Goal: Task Accomplishment & Management: Complete application form

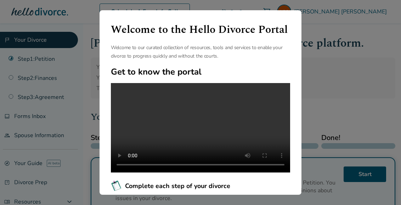
click at [335, 100] on div "Welcome to the Hello Divorce Portal Welcome to our curated collection of resour…" at bounding box center [200, 102] width 401 height 205
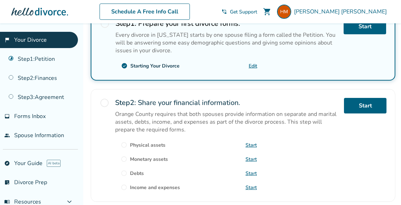
scroll to position [161, 0]
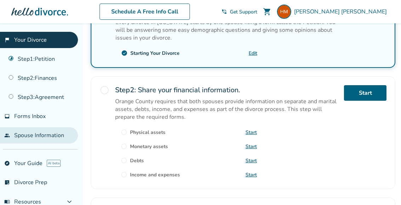
click at [44, 135] on link "people Spouse Information" at bounding box center [39, 135] width 78 height 16
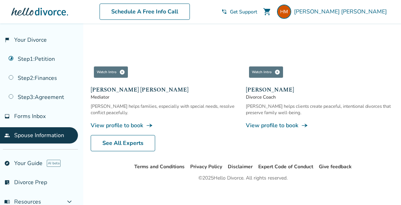
scroll to position [325, 0]
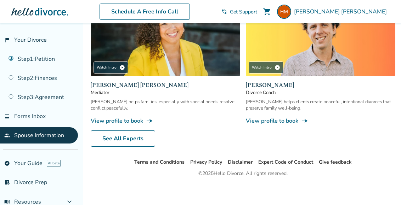
click at [133, 117] on link "View profile to book line_end_arrow_notch" at bounding box center [165, 121] width 149 height 8
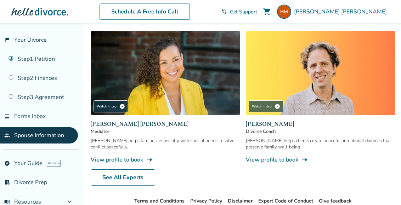
scroll to position [281, 0]
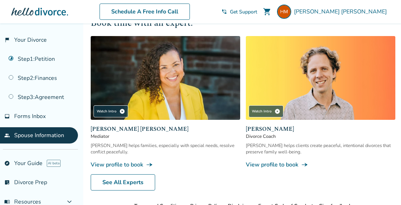
click at [281, 162] on link "View profile to book line_end_arrow_notch" at bounding box center [320, 165] width 149 height 8
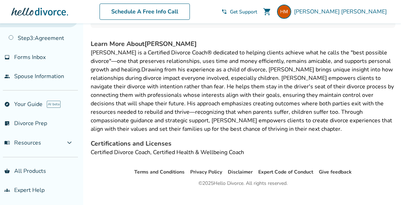
scroll to position [141, 0]
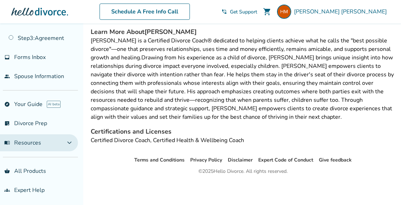
click at [74, 140] on span "expand_more" at bounding box center [69, 143] width 8 height 8
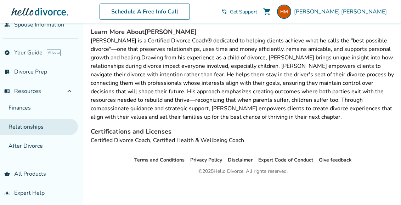
scroll to position [113, 0]
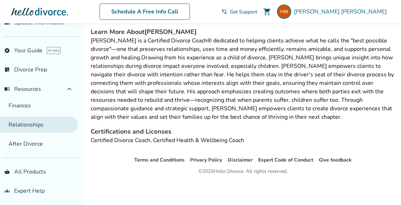
click at [30, 123] on link "Relationships" at bounding box center [39, 125] width 78 height 16
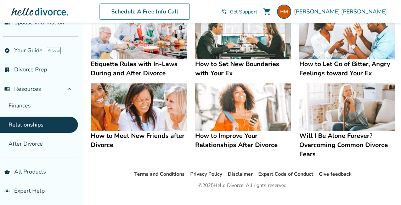
scroll to position [231, 0]
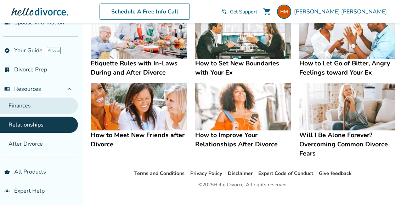
click at [32, 101] on link "Finances" at bounding box center [39, 106] width 78 height 16
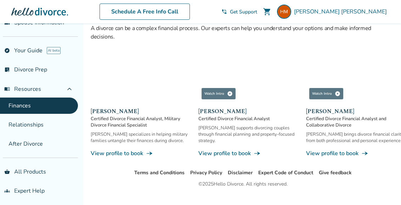
scroll to position [490, 0]
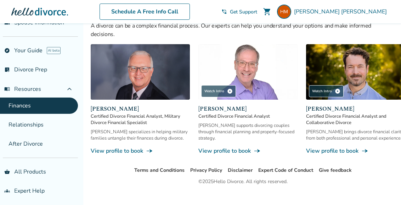
click at [134, 147] on link "View profile to book line_end_arrow_notch" at bounding box center [140, 151] width 99 height 8
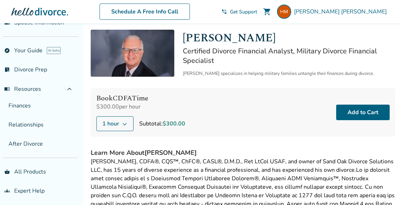
click at [27, 76] on ul "explore Your Guide AI beta list_alt_check Divorce Prep menu_book Resources expa…" at bounding box center [39, 69] width 78 height 55
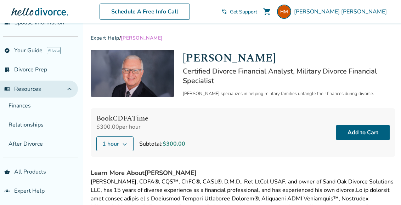
click at [74, 88] on span "expand_less" at bounding box center [69, 89] width 8 height 8
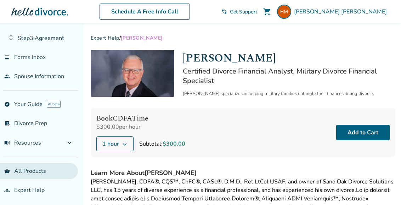
click at [26, 168] on link "shopping_basket All Products" at bounding box center [39, 171] width 78 height 16
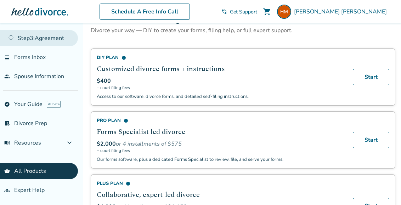
scroll to position [59, 0]
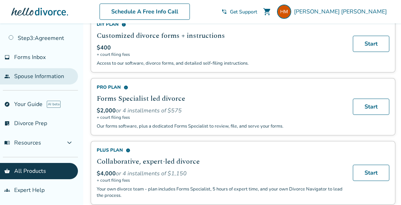
click at [35, 72] on link "people Spouse Information" at bounding box center [39, 76] width 78 height 16
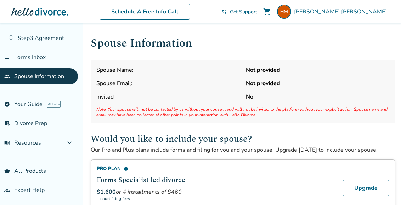
click at [138, 67] on span "Spouse Name:" at bounding box center [168, 70] width 144 height 8
click at [42, 47] on ul "flag_2 Your Divorce Step 1 : Petition Step 2 : Finances Step 3 : Agreement inbo…" at bounding box center [39, 29] width 78 height 112
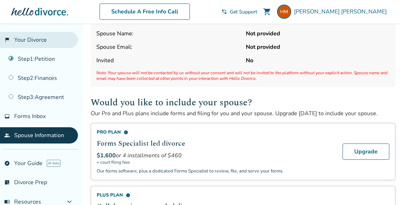
click at [34, 38] on link "flag_2 Your Divorce" at bounding box center [39, 40] width 78 height 16
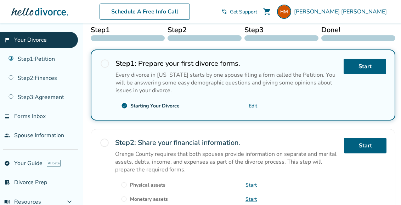
scroll to position [110, 0]
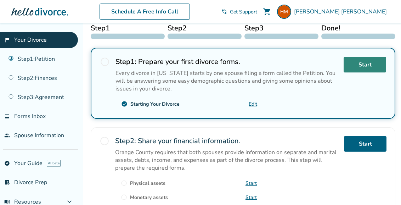
click at [367, 63] on link "Start" at bounding box center [364, 65] width 42 height 16
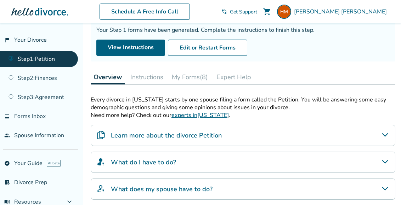
scroll to position [62, 0]
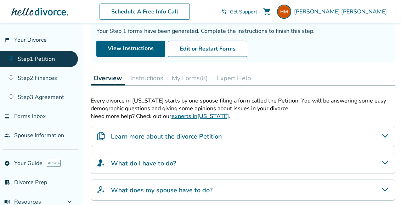
click at [187, 80] on button "My Forms (8)" at bounding box center [190, 78] width 42 height 14
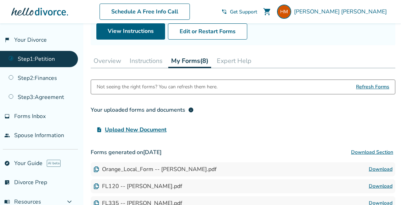
scroll to position [81, 0]
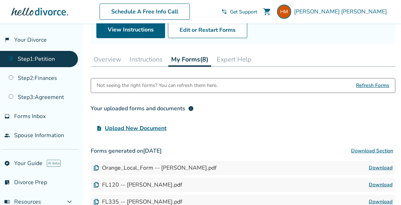
click at [378, 85] on span "Refresh Forms" at bounding box center [372, 86] width 33 height 14
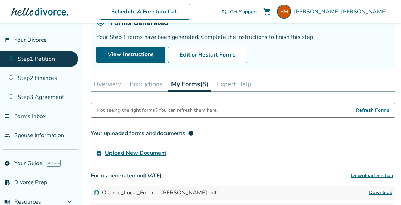
scroll to position [47, 0]
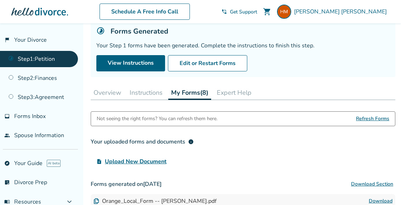
click at [111, 91] on button "Overview" at bounding box center [107, 93] width 33 height 14
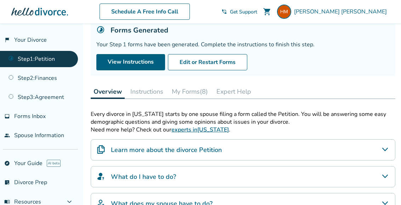
scroll to position [48, 0]
click at [155, 93] on button "Instructions" at bounding box center [146, 92] width 39 height 14
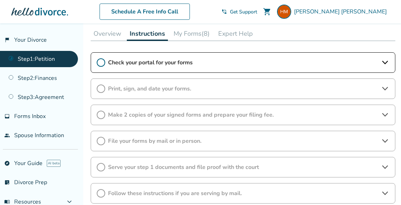
scroll to position [107, 0]
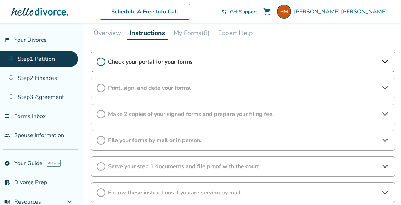
click at [386, 59] on icon at bounding box center [385, 62] width 8 height 8
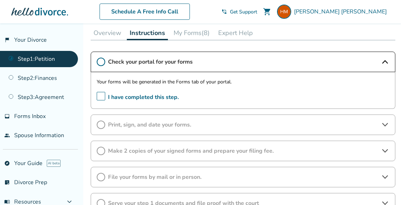
click at [386, 60] on icon at bounding box center [385, 62] width 8 height 8
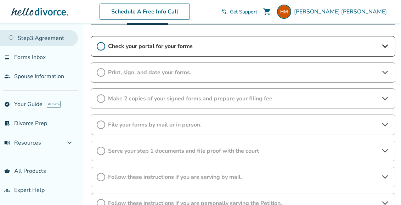
scroll to position [121, 0]
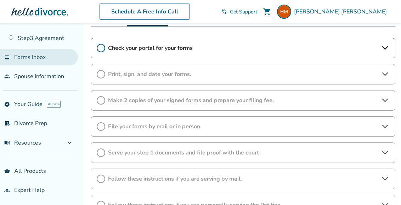
click at [36, 58] on span "Forms Inbox" at bounding box center [30, 57] width 32 height 8
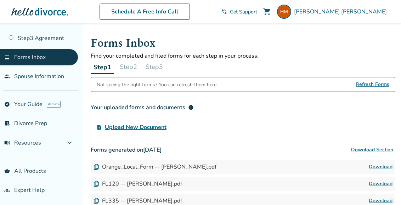
click at [133, 66] on button "Step 2" at bounding box center [128, 67] width 23 height 14
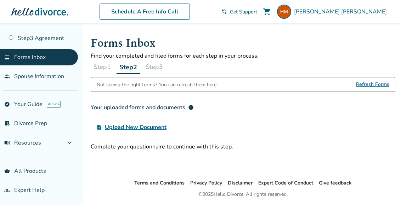
click at [104, 65] on button "Step 1" at bounding box center [102, 67] width 23 height 14
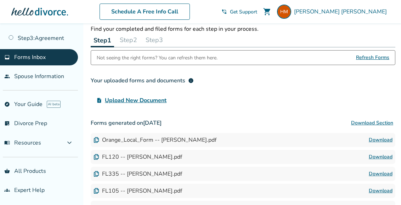
scroll to position [32, 0]
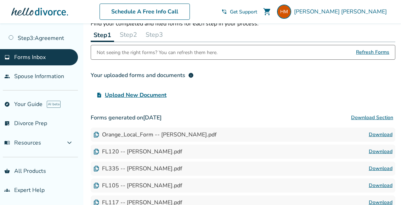
click at [214, 136] on div "Orange_Local_Form -- Hilary Lee McCullough.pdf" at bounding box center [154, 135] width 123 height 8
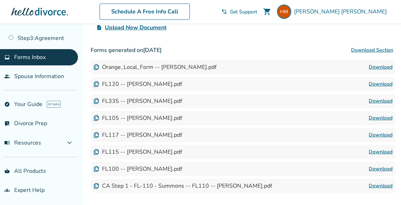
scroll to position [99, 0]
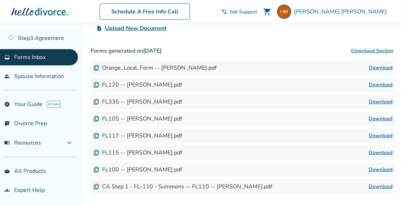
click at [97, 69] on img at bounding box center [96, 68] width 6 height 6
click at [381, 52] on button "Download Section" at bounding box center [372, 51] width 46 height 14
